Goal: Task Accomplishment & Management: Manage account settings

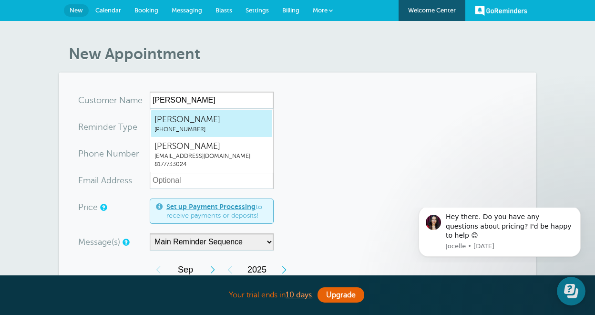
click at [251, 120] on span "Susana Muñoz" at bounding box center [212, 120] width 115 height 12
type input "SusanaMuñoz8177733024"
type input "Susana Muñoz"
type input "(817) 773-3024"
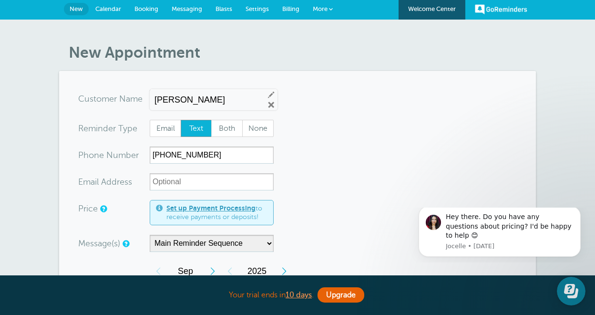
scroll to position [3, 0]
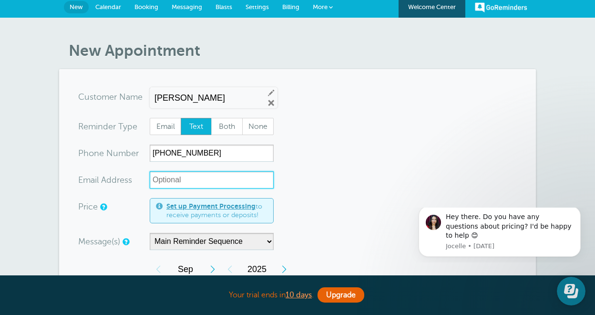
click at [190, 179] on input "xx-no-autofill" at bounding box center [212, 179] width 124 height 17
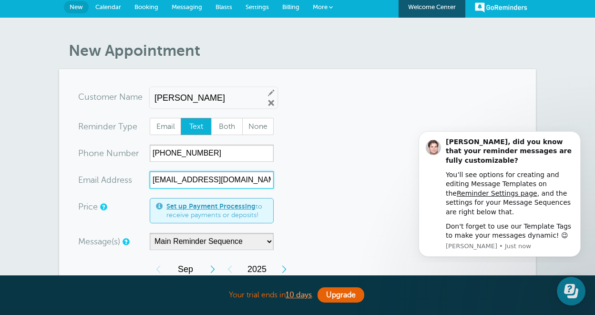
type input "smunoz@lucianamentalhealth.com"
click at [233, 127] on span "Both" at bounding box center [227, 126] width 31 height 16
click at [211, 118] on input "Both" at bounding box center [211, 117] width 0 height 0
radio input "true"
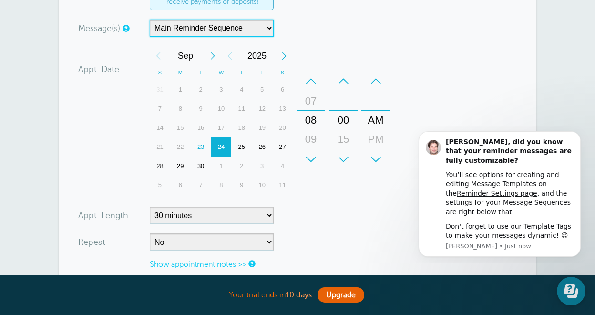
scroll to position [222, 0]
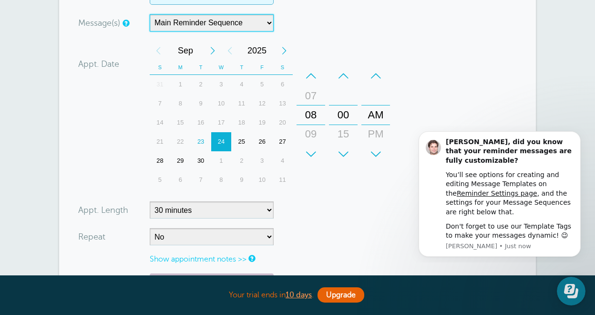
click at [316, 80] on div "–" at bounding box center [311, 75] width 29 height 19
click at [314, 141] on div "08" at bounding box center [311, 134] width 23 height 19
click at [315, 140] on div "09" at bounding box center [311, 134] width 23 height 19
click at [407, 79] on form "You are creating a new customer. To use an existing customer select one from th…" at bounding box center [297, 107] width 439 height 474
click at [530, 65] on section "You are creating a new customer. To use an existing customer select one from th…" at bounding box center [297, 107] width 477 height 512
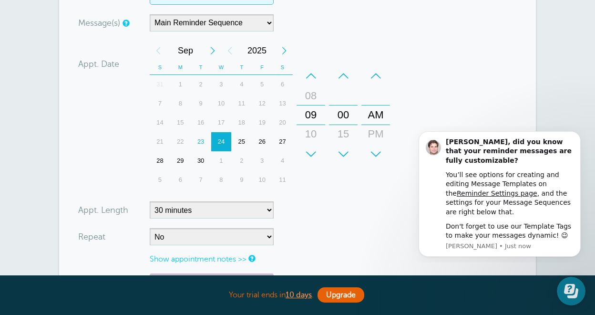
click at [574, 131] on body "Susana, did you know that your reminder messages are fully customizable? You’ll…" at bounding box center [499, 193] width 183 height 129
click at [574, 137] on button "Dismiss notification" at bounding box center [578, 134] width 12 height 12
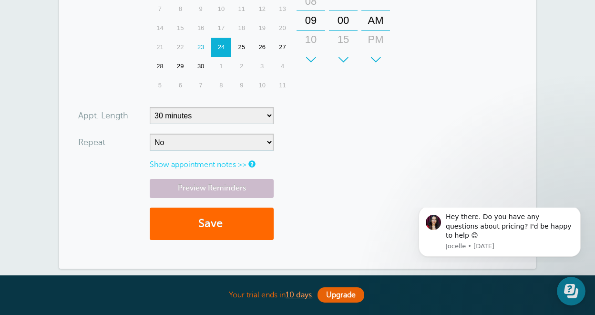
scroll to position [326, 0]
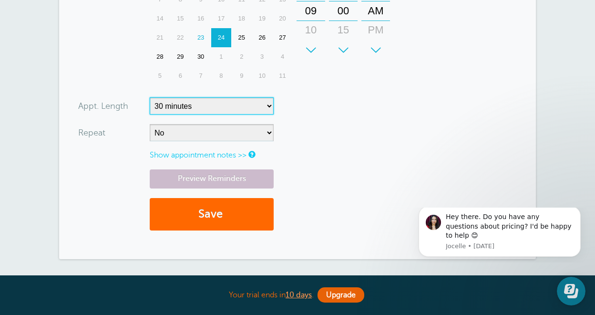
select select "60"
click at [334, 146] on form "You are creating a new customer. To use an existing customer select one from th…" at bounding box center [297, 3] width 439 height 474
click at [245, 152] on link "Show appointment notes >>" at bounding box center [198, 155] width 97 height 9
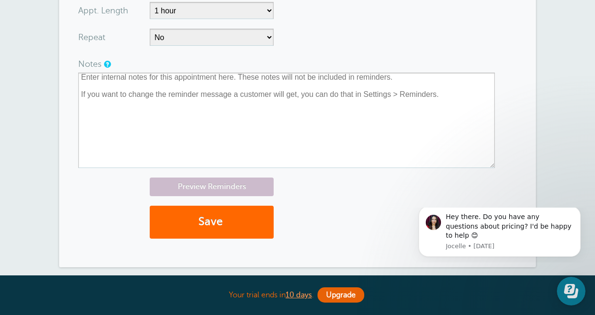
scroll to position [429, 0]
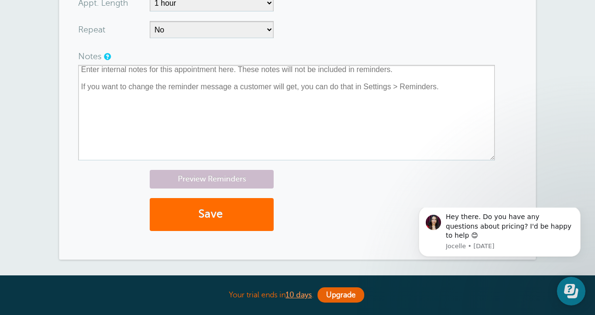
click at [230, 228] on button "Save" at bounding box center [212, 214] width 124 height 33
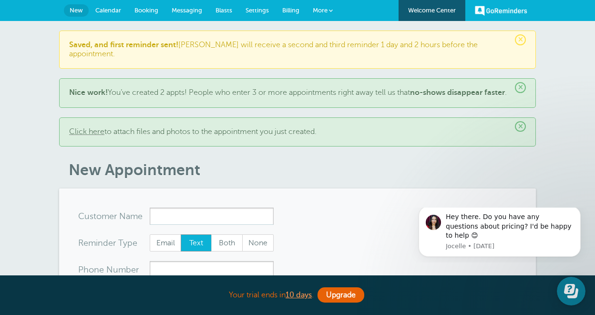
click at [107, 10] on span "Calendar" at bounding box center [108, 10] width 26 height 7
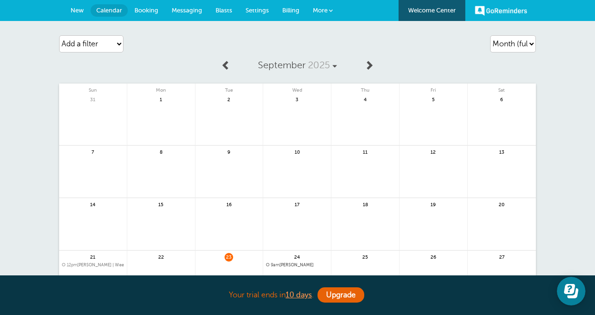
click at [153, 19] on link "Booking" at bounding box center [146, 10] width 37 height 21
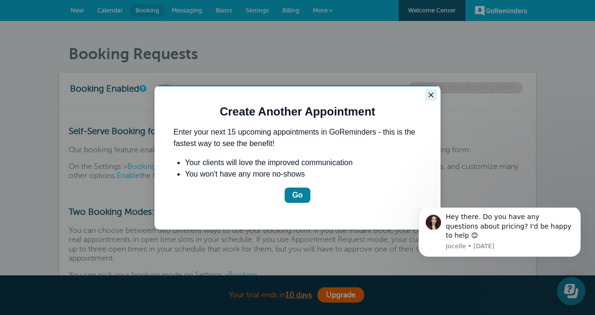
click at [436, 93] on button "Close guide" at bounding box center [431, 94] width 11 height 11
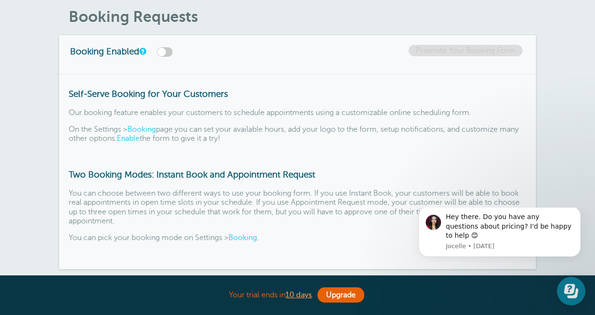
scroll to position [38, 0]
click at [170, 53] on label at bounding box center [165, 52] width 16 height 10
click at [0, 0] on input "checkbox" at bounding box center [0, 0] width 0 height 0
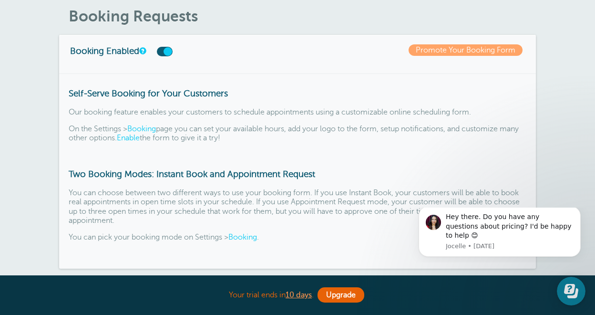
click at [171, 53] on label at bounding box center [165, 52] width 16 height 10
click at [0, 0] on input "checkbox" at bounding box center [0, 0] width 0 height 0
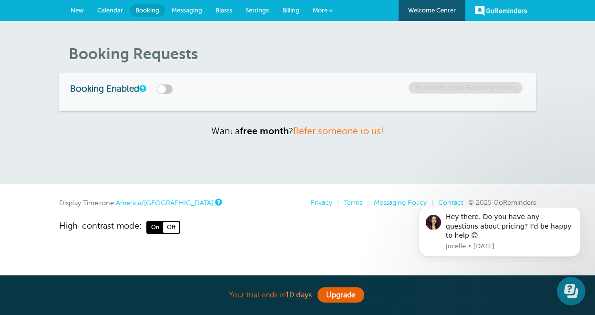
scroll to position [0, 0]
click at [187, 14] on link "Messaging" at bounding box center [187, 10] width 44 height 21
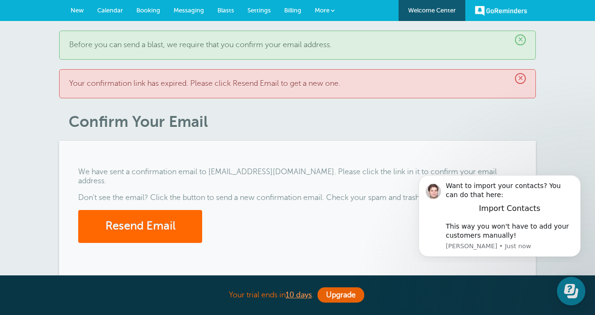
click at [257, 11] on span "Settings" at bounding box center [259, 10] width 23 height 7
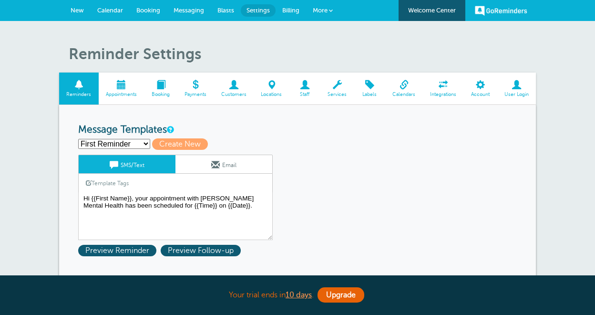
click at [294, 10] on span "Billing" at bounding box center [290, 10] width 17 height 7
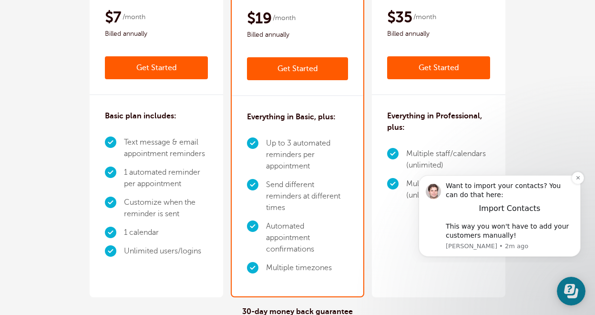
click at [481, 207] on div "Import Contacts" at bounding box center [510, 209] width 128 height 8
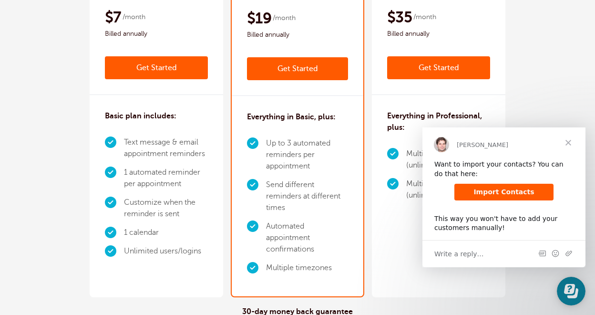
click at [487, 192] on span "Import Contacts" at bounding box center [504, 192] width 61 height 8
click at [152, 70] on link "Get Started" at bounding box center [156, 67] width 103 height 23
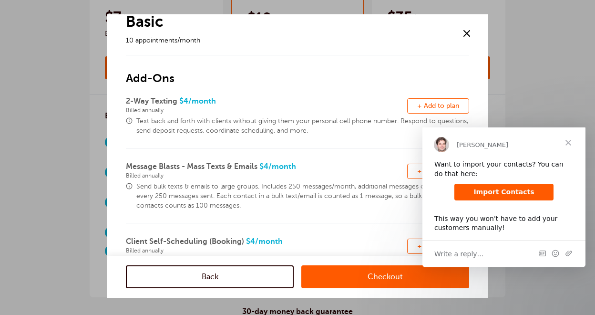
scroll to position [18, 0]
click at [566, 146] on span "Close" at bounding box center [569, 142] width 34 height 34
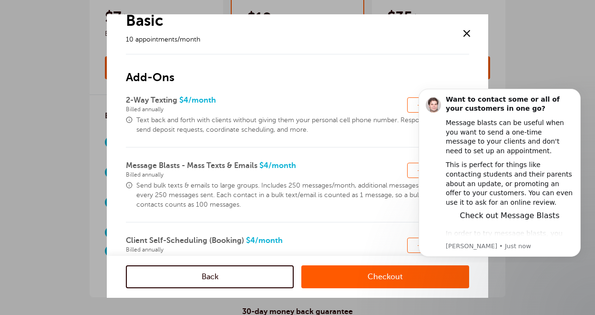
scroll to position [0, 0]
click at [572, 90] on button "Dismiss notification" at bounding box center [578, 91] width 12 height 12
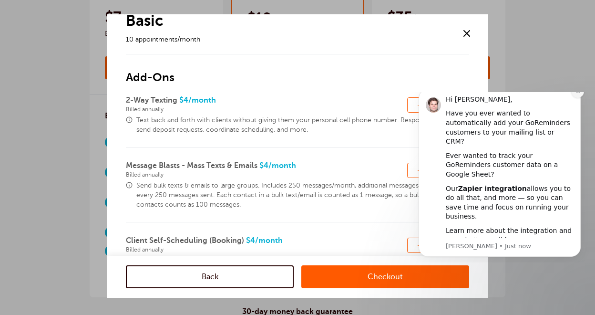
click at [576, 94] on icon "Dismiss notification" at bounding box center [578, 91] width 5 height 5
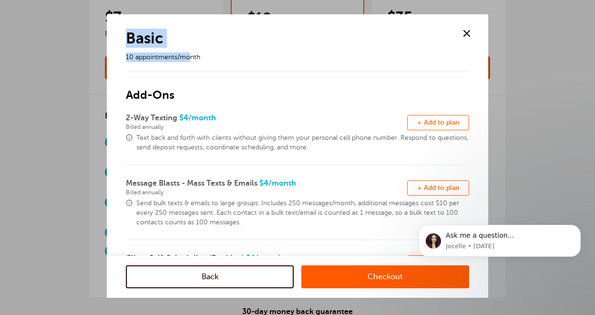
drag, startPoint x: 190, startPoint y: 60, endPoint x: 131, endPoint y: 27, distance: 68.4
click at [131, 27] on div "Basic 10 appointments/month Add-Ons 2-Way Texting $4 /month Billed annually Rem…" at bounding box center [298, 276] width 344 height 524
click at [467, 31] on span at bounding box center [467, 33] width 14 height 14
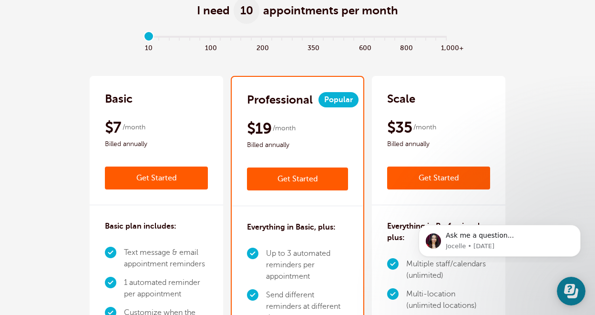
scroll to position [79, 0]
click at [318, 181] on link "Get Started" at bounding box center [297, 178] width 101 height 23
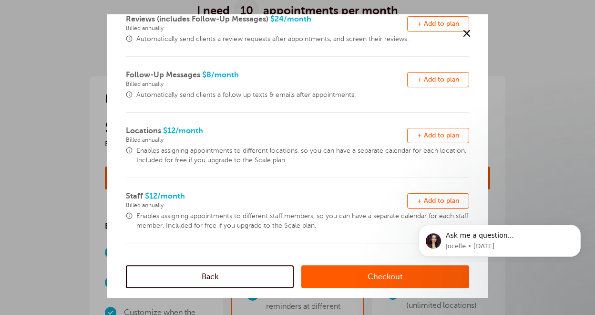
scroll to position [295, 0]
click at [467, 37] on span at bounding box center [467, 33] width 14 height 14
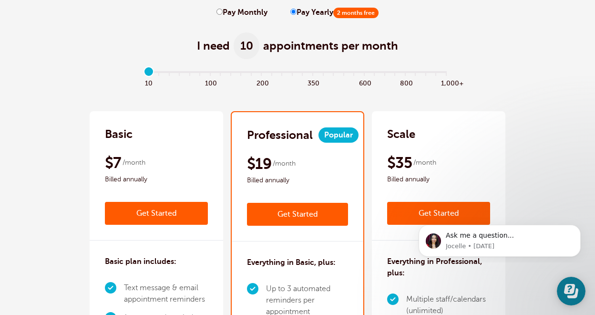
scroll to position [43, 0]
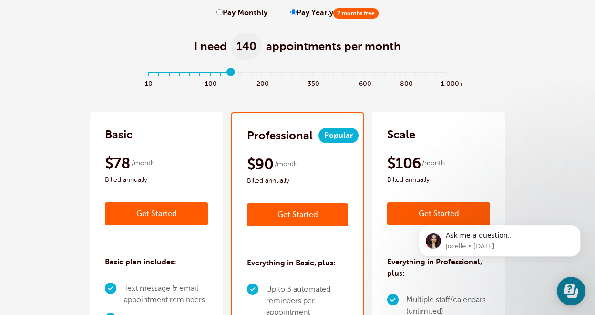
type input "9"
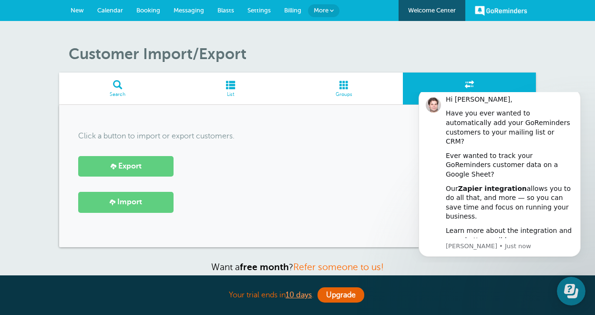
click at [143, 202] on link "Import" at bounding box center [125, 202] width 95 height 21
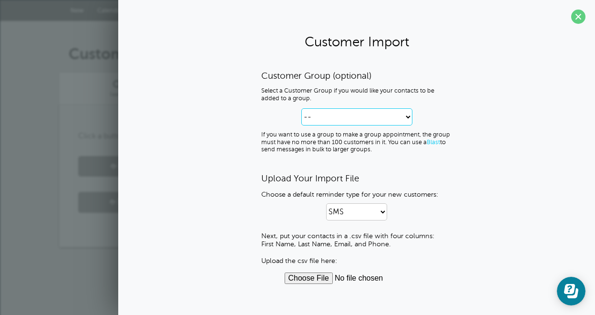
select select "--create-new-group--"
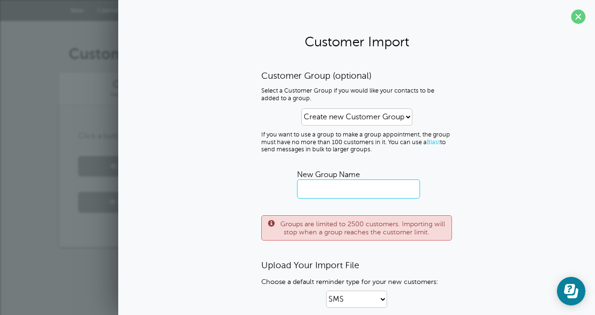
click at [334, 192] on input "text" at bounding box center [358, 188] width 123 height 19
click at [578, 16] on span at bounding box center [579, 17] width 14 height 14
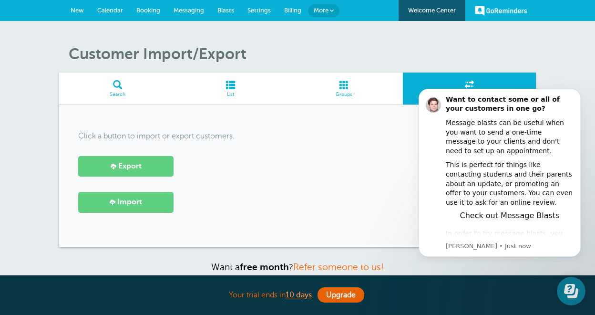
click at [484, 43] on div "Customer Import/Export Search List Groups Import/Export Click a button to impor…" at bounding box center [297, 170] width 595 height 299
